Goal: Task Accomplishment & Management: Use online tool/utility

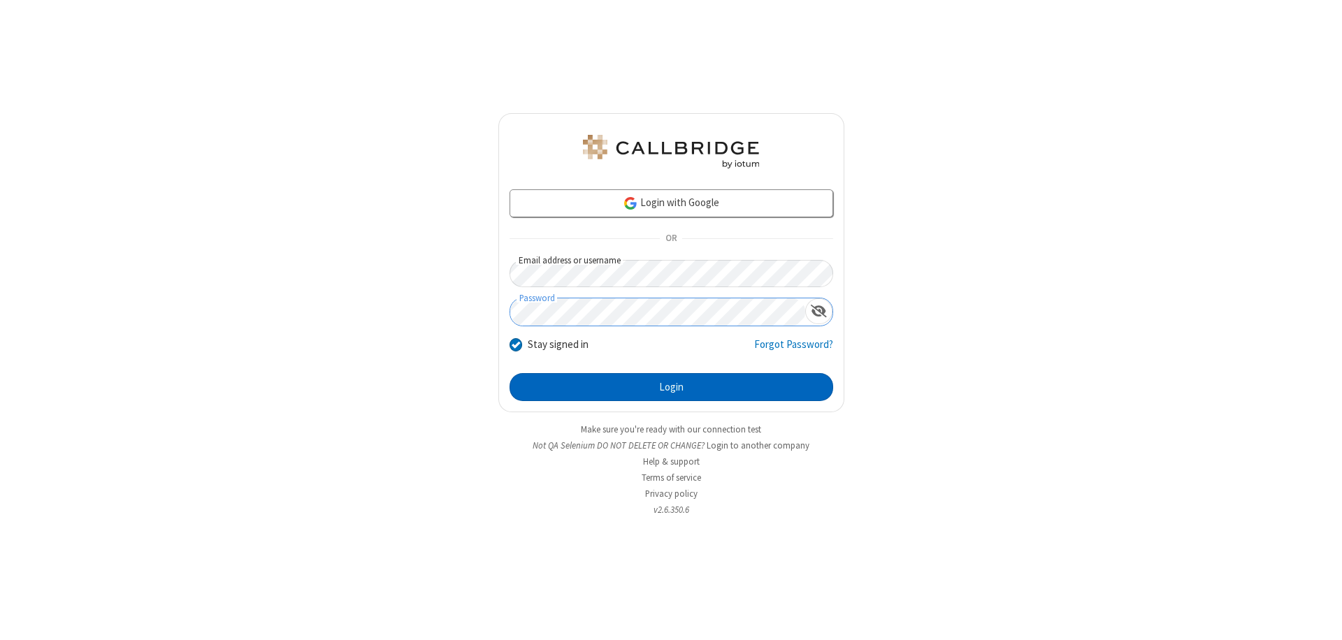
click at [671, 387] on button "Login" at bounding box center [671, 387] width 324 height 28
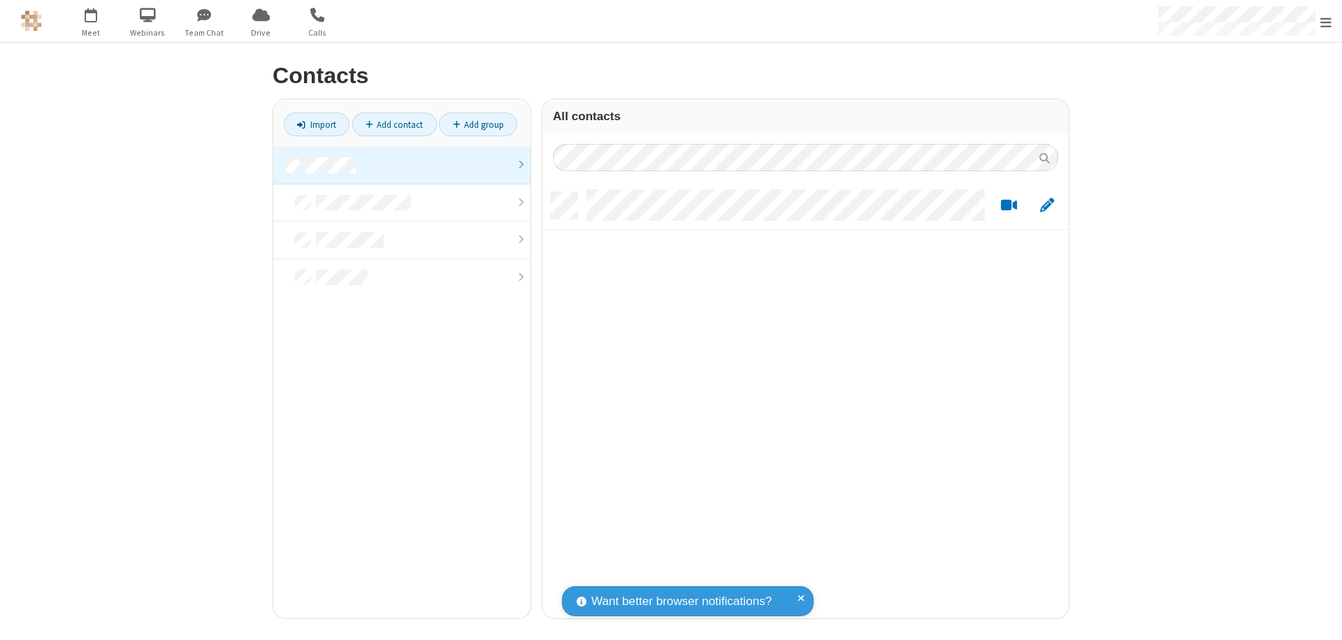
scroll to position [426, 516]
click at [402, 165] on link at bounding box center [401, 166] width 257 height 38
click at [317, 124] on link "Import" at bounding box center [317, 125] width 66 height 24
